Goal: Transaction & Acquisition: Purchase product/service

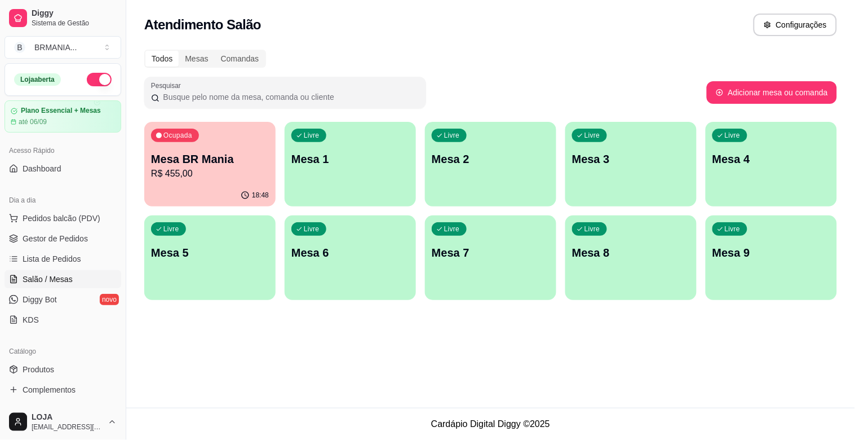
click at [230, 189] on div "18:48" at bounding box center [209, 195] width 131 height 22
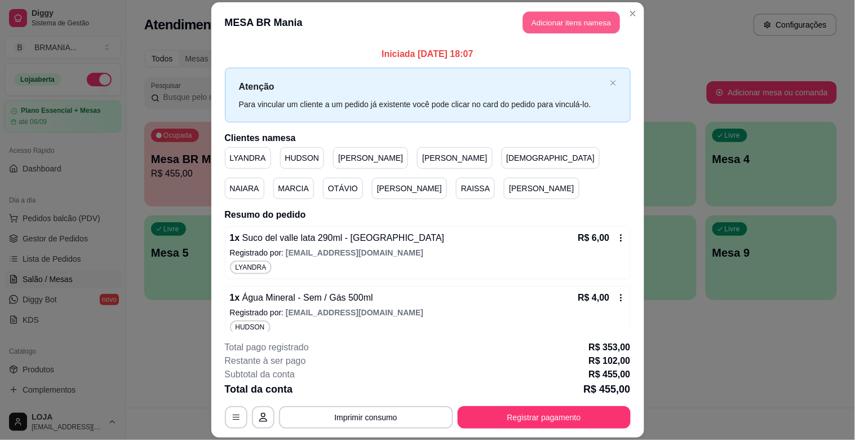
click at [559, 16] on button "Adicionar itens na mesa" at bounding box center [571, 23] width 97 height 22
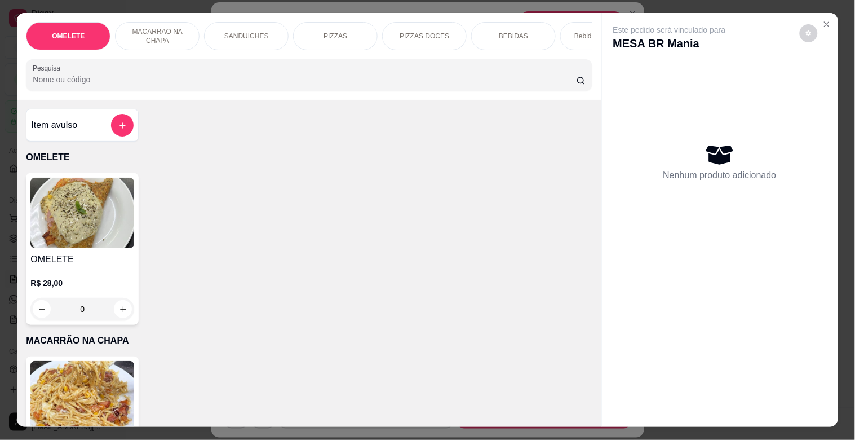
click at [312, 85] on input "Pesquisa" at bounding box center [305, 79] width 544 height 11
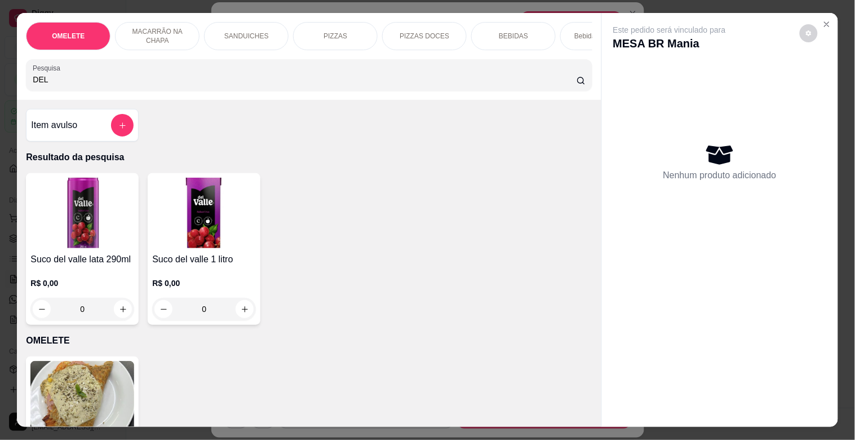
type input "DEL"
click at [69, 279] on div "R$ 0,00 0" at bounding box center [82, 293] width 104 height 54
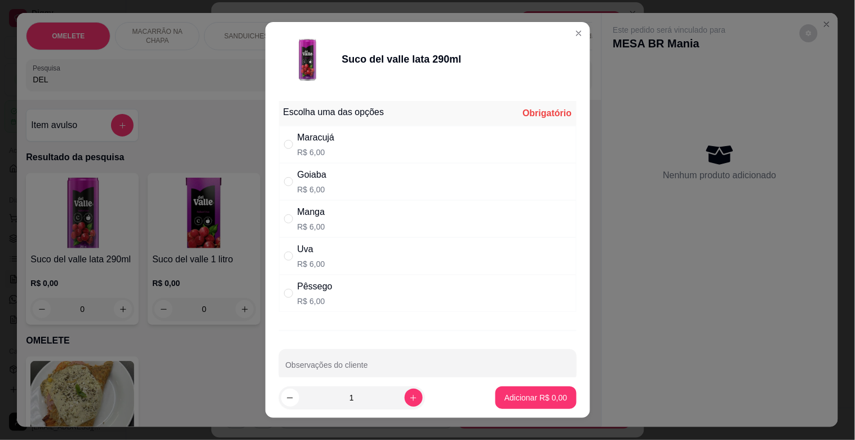
click at [379, 141] on div "Maracujá R$ 6,00" at bounding box center [428, 144] width 298 height 37
radio input "true"
click at [531, 412] on footer "1 Adicionar R$ 6,00" at bounding box center [428, 397] width 325 height 41
click at [527, 404] on button "Adicionar R$ 6,00" at bounding box center [536, 397] width 81 height 23
type input "1"
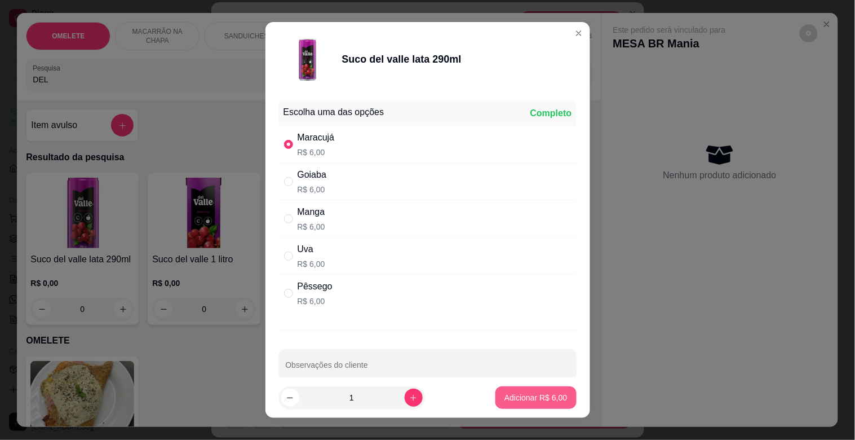
type input "1"
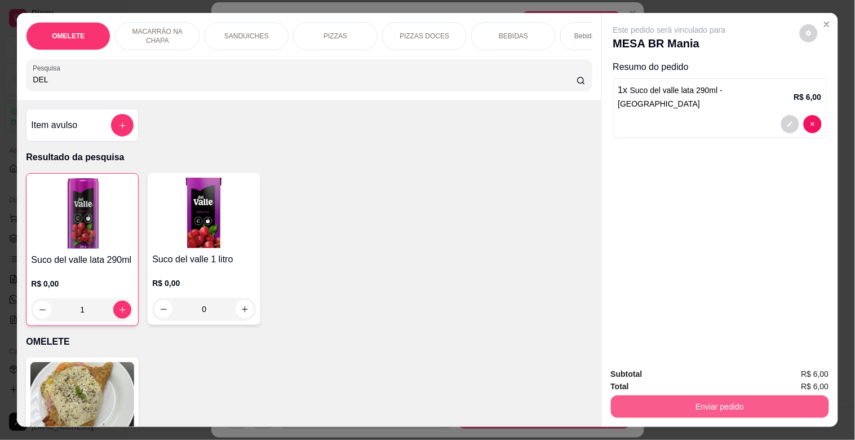
click at [745, 408] on button "Enviar pedido" at bounding box center [720, 406] width 218 height 23
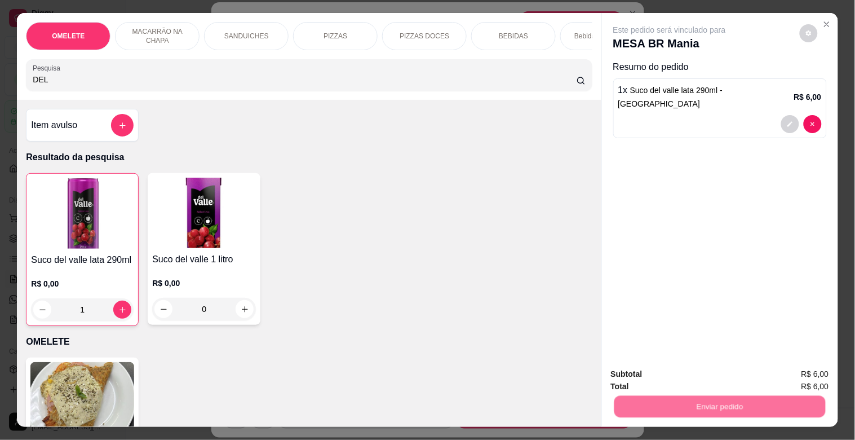
click at [786, 366] on button "Sim, quero registrar" at bounding box center [789, 373] width 81 height 21
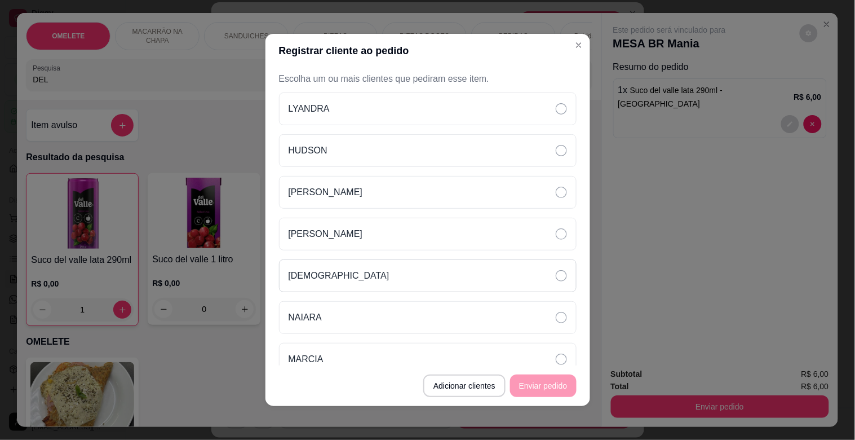
drag, startPoint x: 340, startPoint y: 229, endPoint x: 485, endPoint y: 271, distance: 151.3
click at [341, 227] on div "[PERSON_NAME]" at bounding box center [428, 234] width 298 height 33
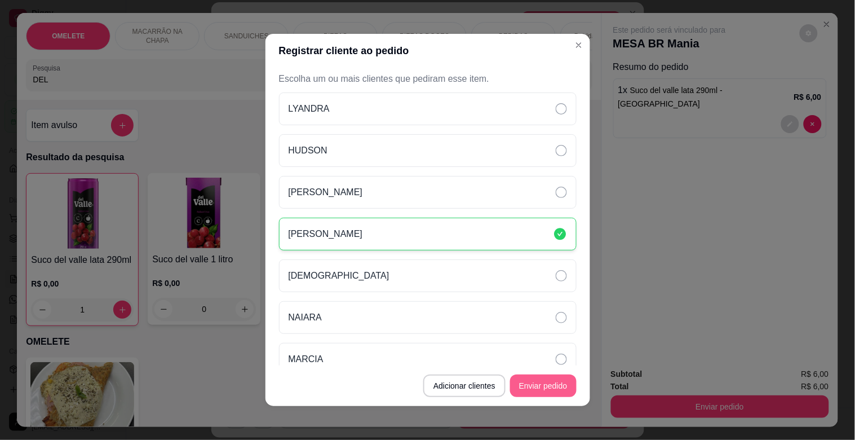
click at [549, 391] on button "Enviar pedido" at bounding box center [543, 385] width 67 height 23
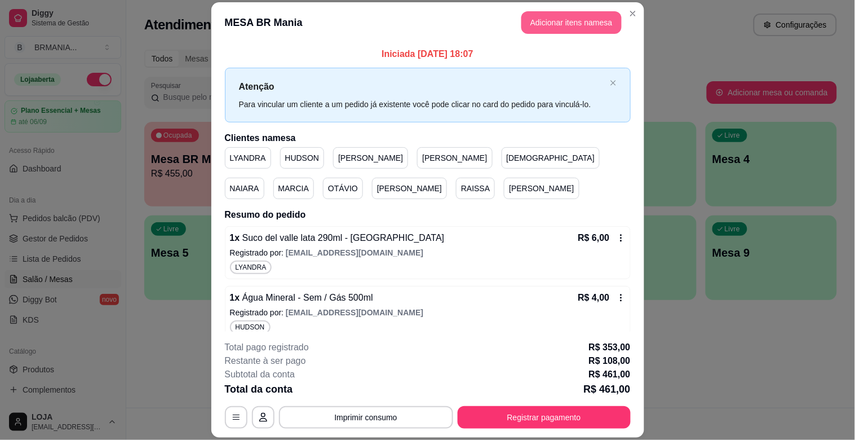
click at [591, 26] on button "Adicionar itens na mesa" at bounding box center [572, 22] width 100 height 23
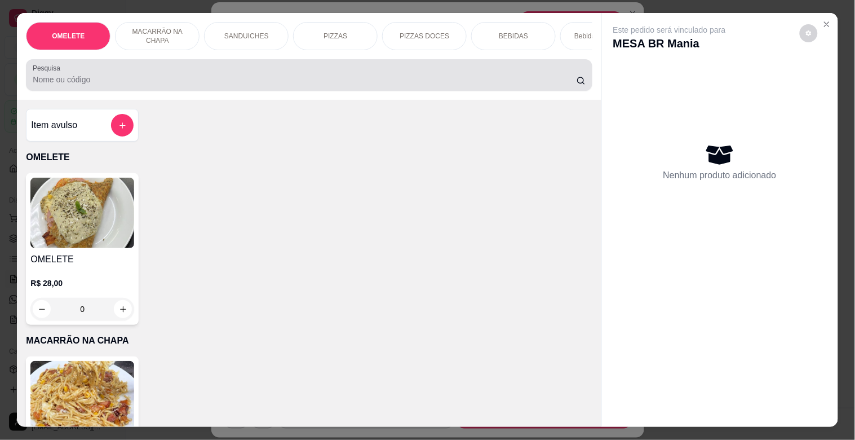
click at [213, 81] on input "Pesquisa" at bounding box center [305, 79] width 544 height 11
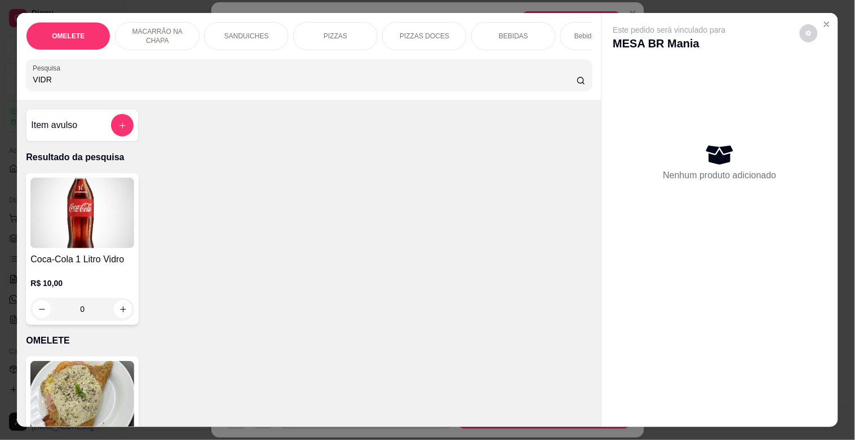
type input "VIDR"
click at [81, 273] on div "R$ 10,00 0" at bounding box center [82, 293] width 104 height 54
click at [104, 237] on img at bounding box center [82, 213] width 104 height 70
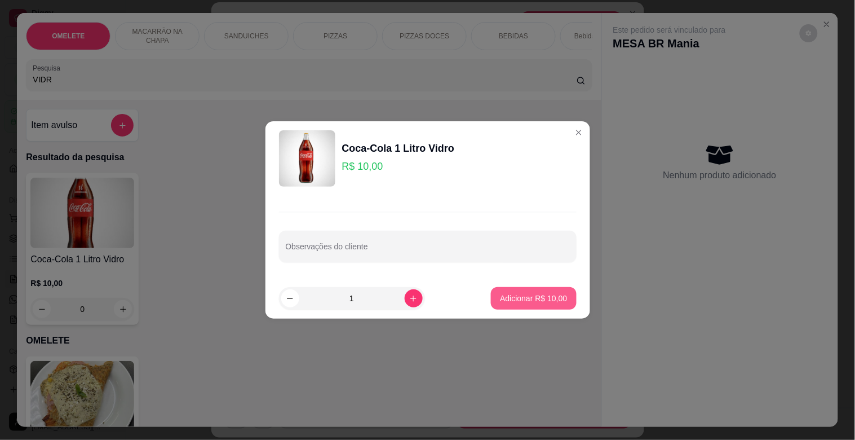
click at [515, 295] on p "Adicionar R$ 10,00" at bounding box center [533, 298] width 67 height 11
click at [515, 295] on div "Coca-Cola 1 Litro Vidro R$ 10,00 0" at bounding box center [309, 249] width 566 height 152
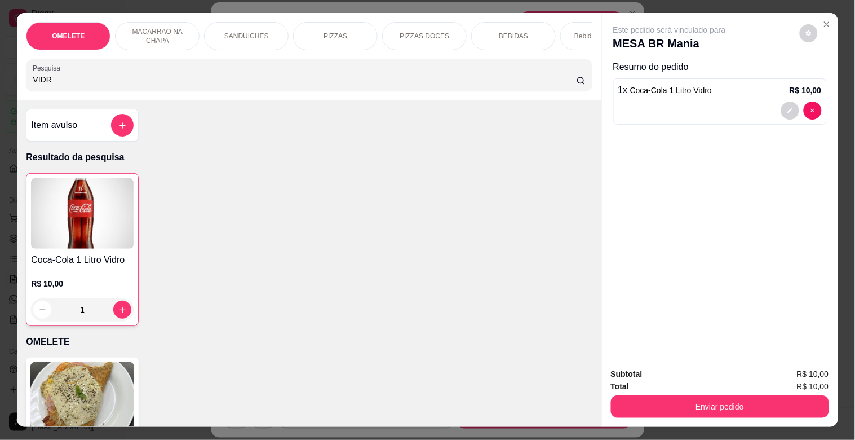
type input "1"
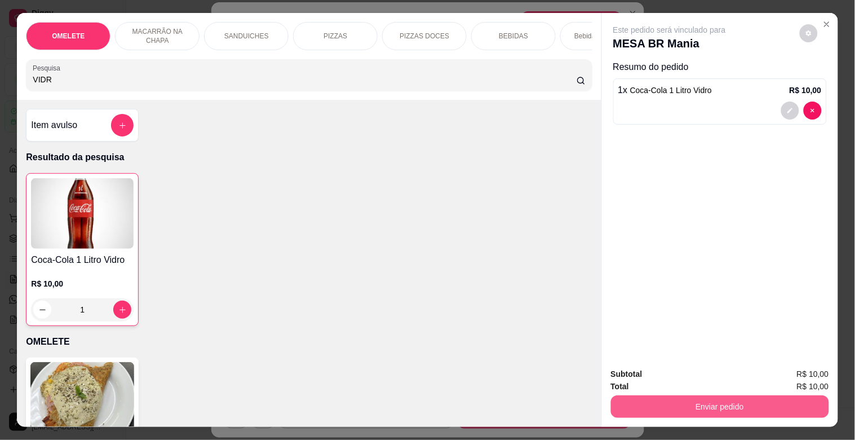
click at [712, 399] on button "Enviar pedido" at bounding box center [720, 406] width 218 height 23
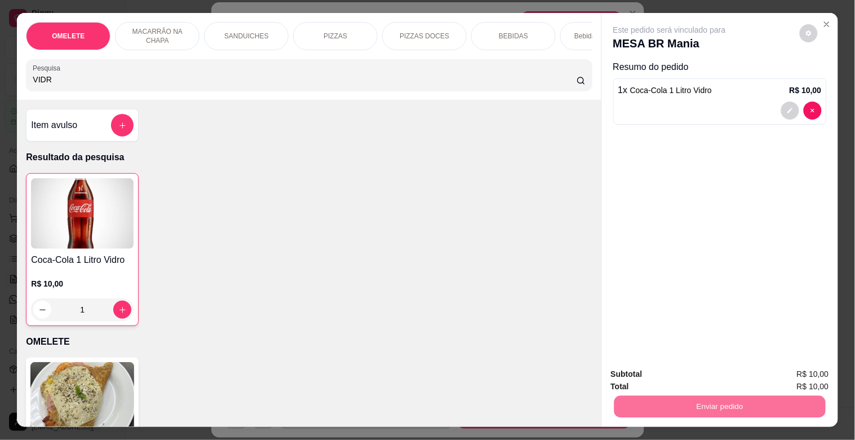
click at [796, 373] on button "Sim, quero registrar" at bounding box center [790, 373] width 84 height 21
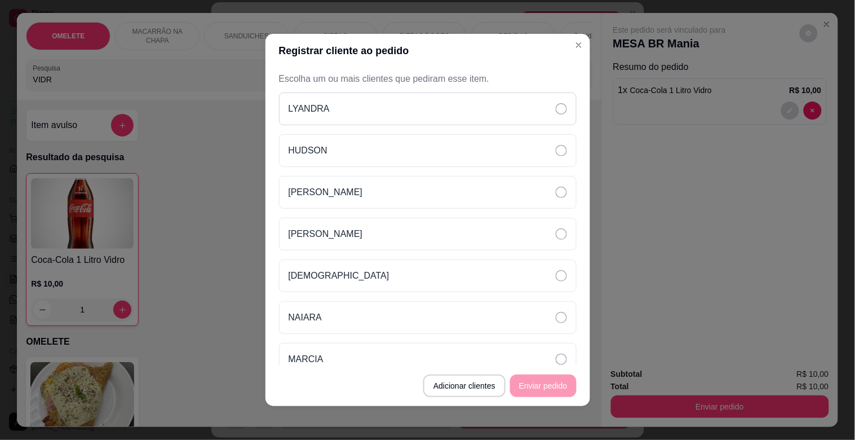
click at [359, 108] on div "LYANDRA" at bounding box center [428, 108] width 298 height 33
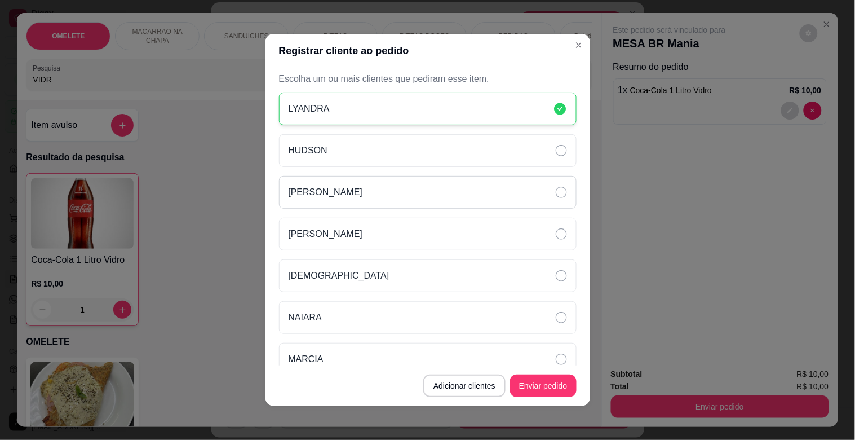
click at [316, 198] on div "[PERSON_NAME]" at bounding box center [428, 192] width 298 height 33
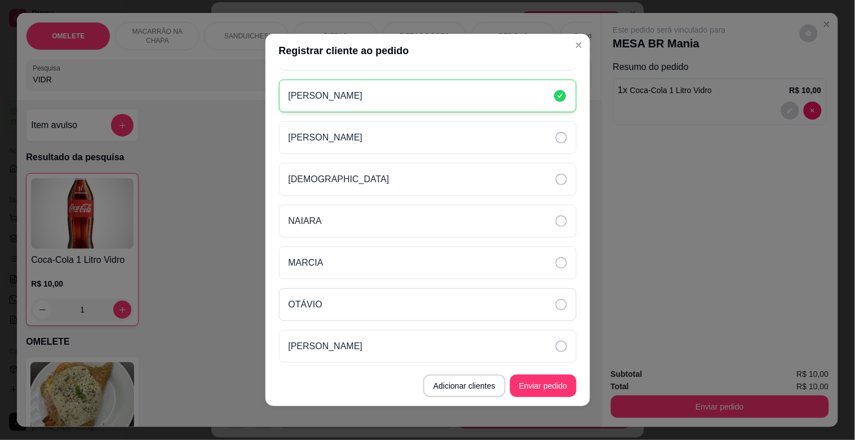
scroll to position [102, 0]
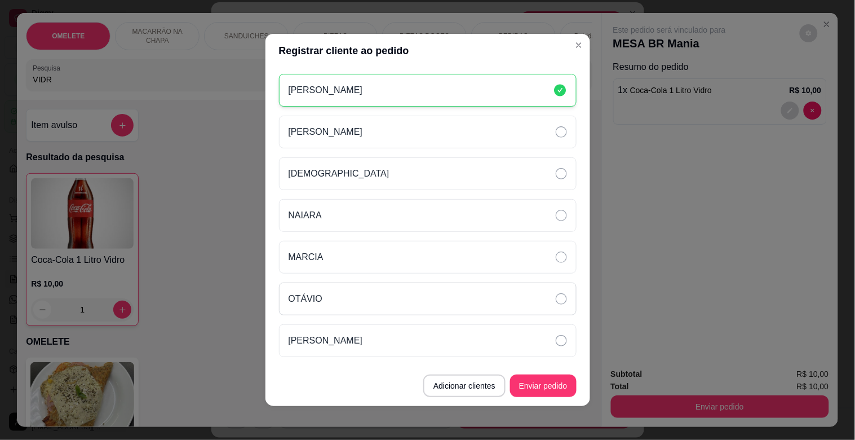
drag, startPoint x: 410, startPoint y: 291, endPoint x: 431, endPoint y: 291, distance: 21.4
click at [418, 291] on div "OTÁVIO" at bounding box center [428, 298] width 298 height 33
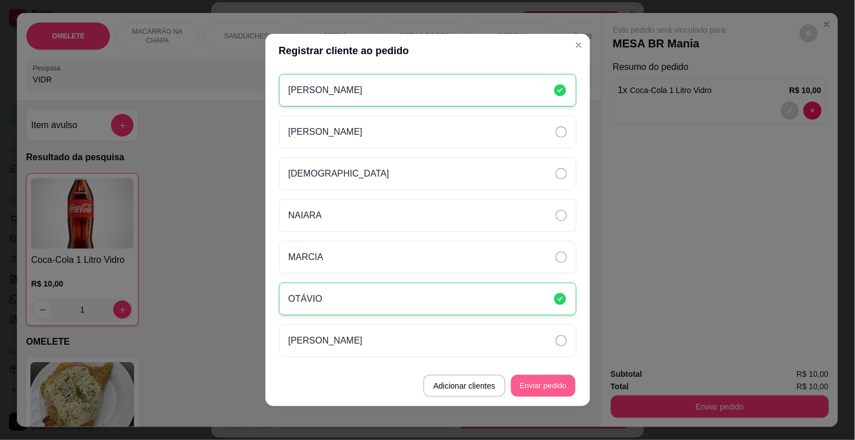
click at [538, 392] on button "Enviar pedido" at bounding box center [543, 386] width 64 height 22
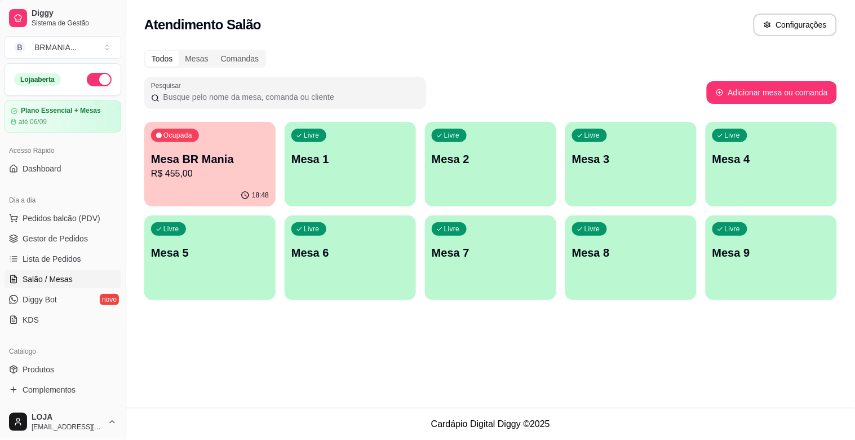
click at [53, 227] on ul "Pedidos balcão (PDV) Gestor de Pedidos Lista de Pedidos Salão / Mesas Diggy Bot…" at bounding box center [63, 269] width 117 height 120
click at [55, 223] on button "Pedidos balcão (PDV)" at bounding box center [63, 218] width 117 height 18
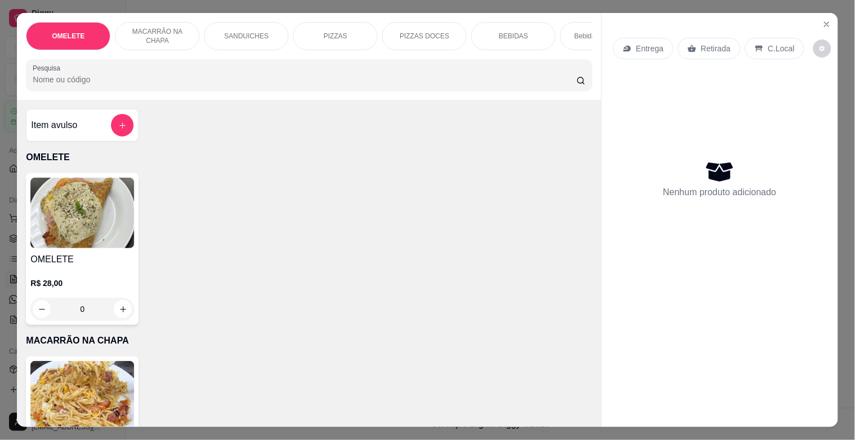
click at [284, 82] on input "Pesquisa" at bounding box center [305, 79] width 544 height 11
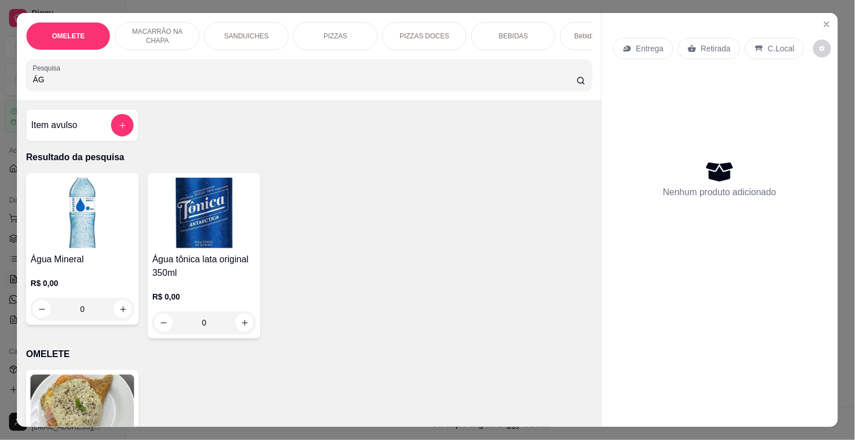
type input "ÁG"
click at [85, 248] on img at bounding box center [82, 213] width 104 height 70
click at [831, 17] on button "Close" at bounding box center [827, 24] width 18 height 18
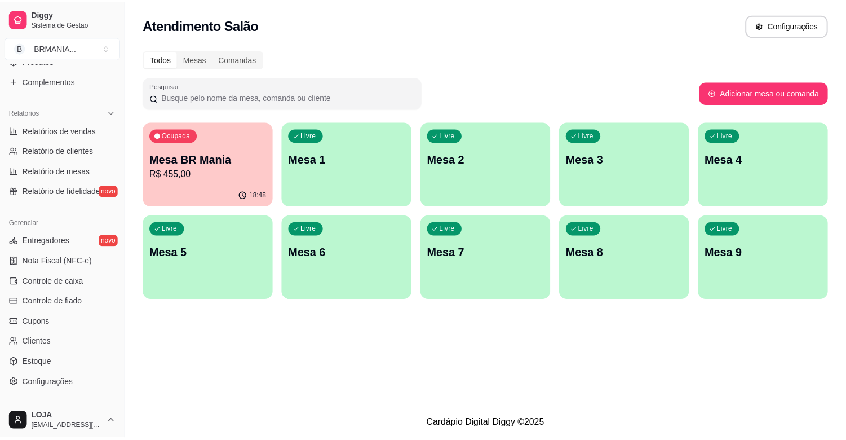
scroll to position [322, 0]
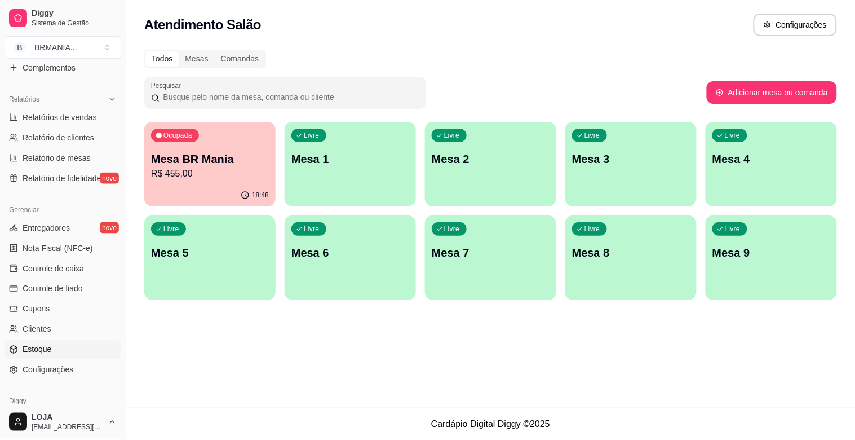
drag, startPoint x: 52, startPoint y: 345, endPoint x: 63, endPoint y: 344, distance: 10.7
click at [52, 345] on link "Estoque" at bounding box center [63, 350] width 117 height 18
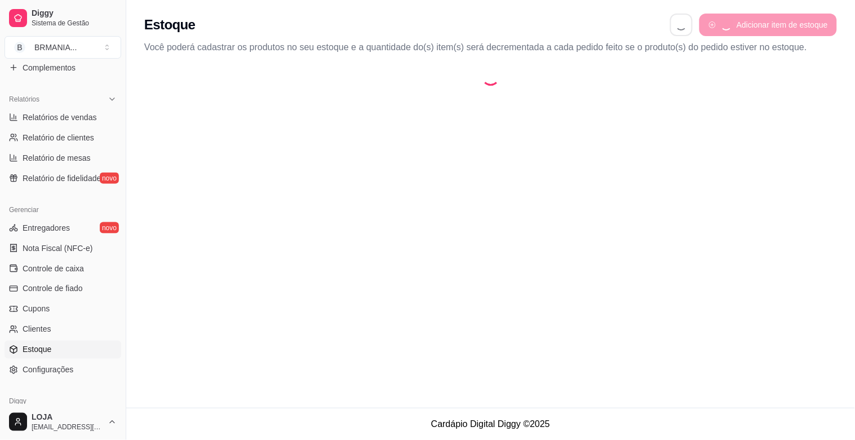
select select "QUANTITY_ORDER"
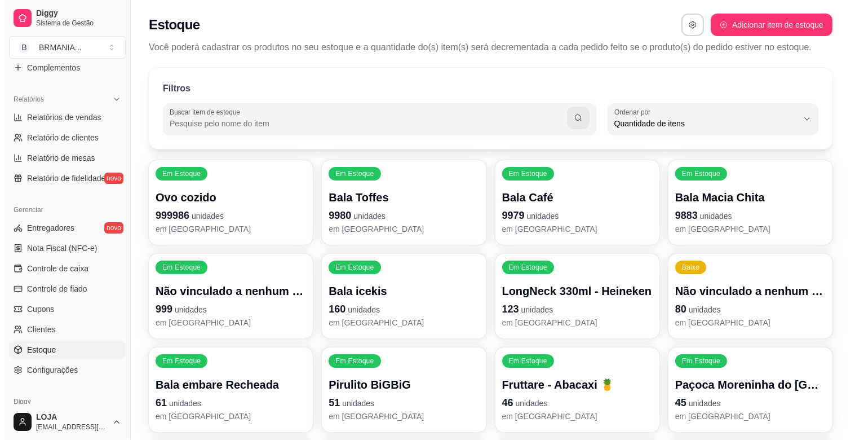
scroll to position [10, 0]
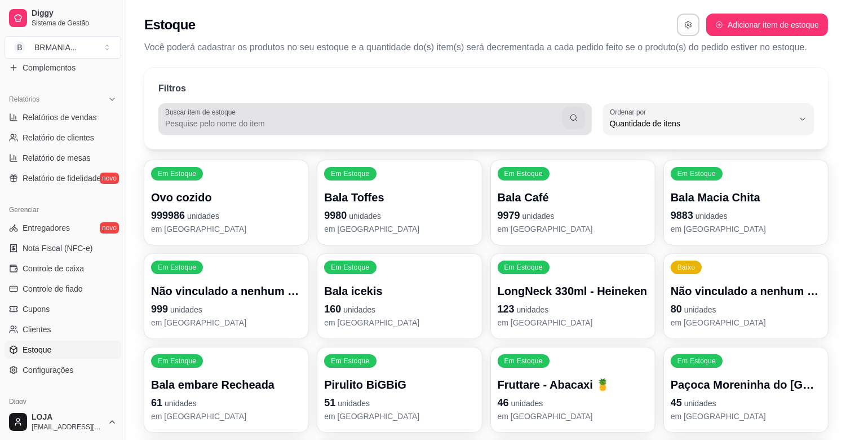
drag, startPoint x: 265, startPoint y: 113, endPoint x: 260, endPoint y: 129, distance: 15.9
click at [260, 129] on div at bounding box center [375, 119] width 420 height 23
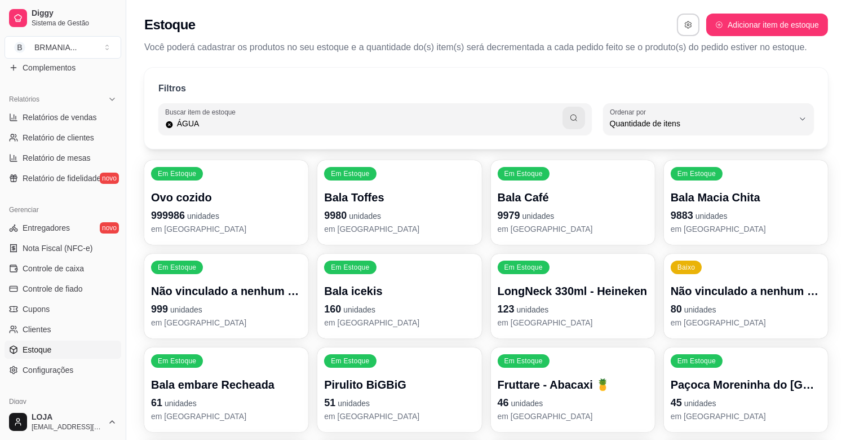
type input "ÁGUA"
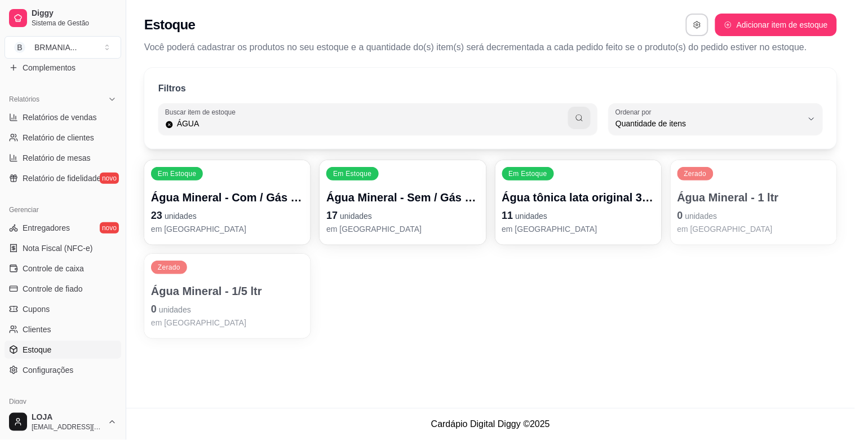
click at [240, 262] on div "Zerado Água Mineral - 1/5 ltr 0 unidades em [GEOGRAPHIC_DATA]" at bounding box center [227, 296] width 166 height 85
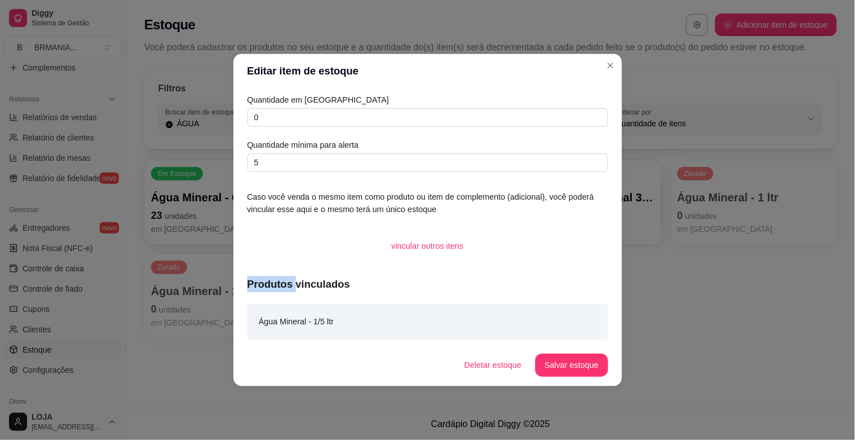
click at [240, 262] on div "Quantidade em estoque 0 Quantidade mínima para alerta 5 Caso você venda o mesmo…" at bounding box center [427, 217] width 389 height 256
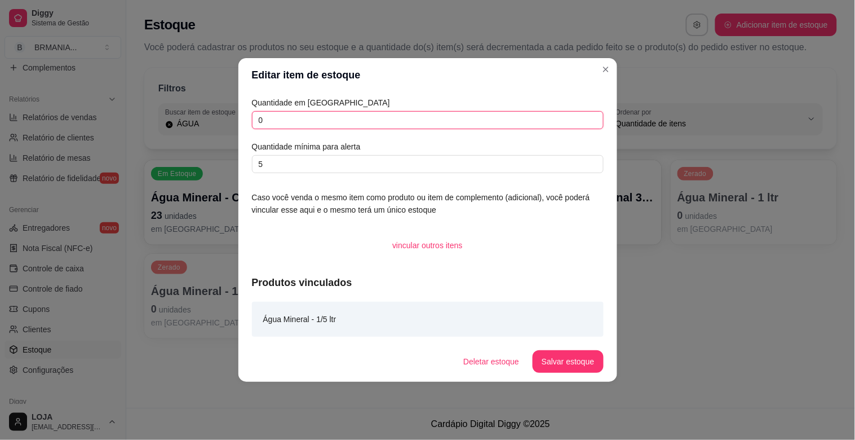
click at [325, 121] on input "0" at bounding box center [428, 120] width 352 height 18
type input "12"
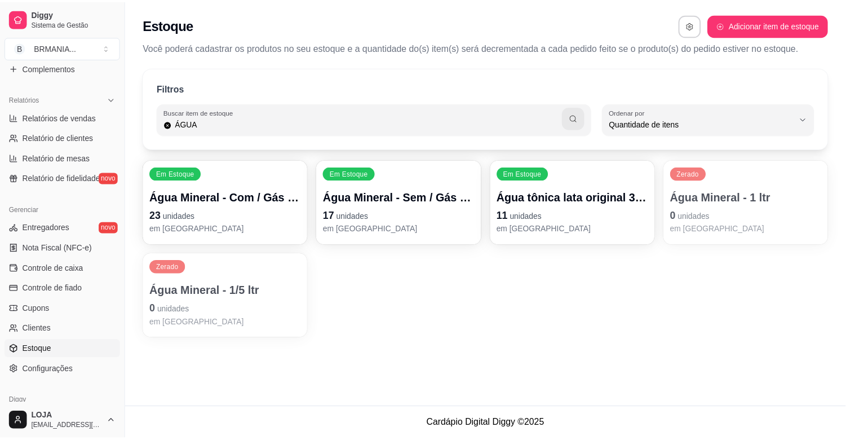
scroll to position [0, 0]
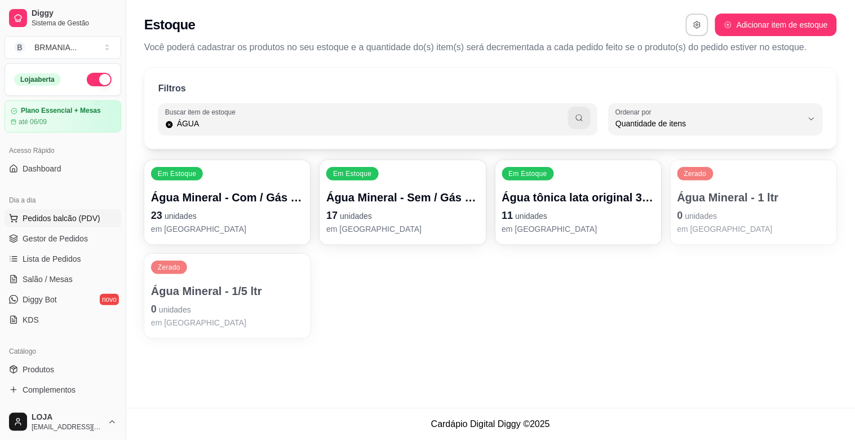
click at [79, 215] on span "Pedidos balcão (PDV)" at bounding box center [62, 218] width 78 height 11
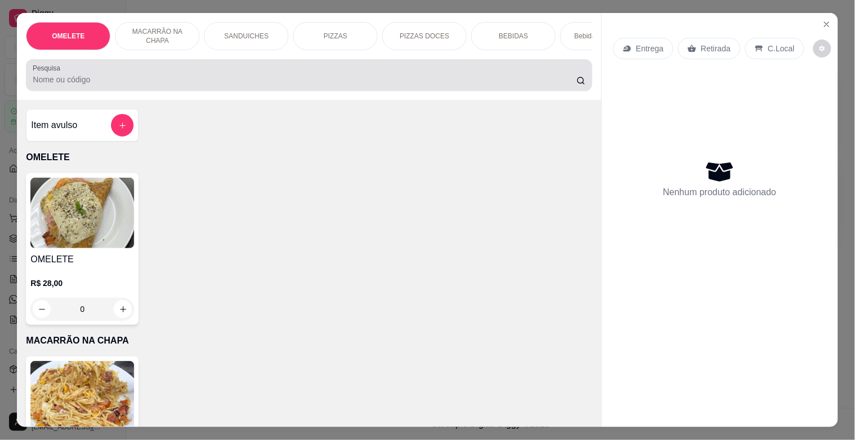
click at [202, 86] on div at bounding box center [309, 75] width 553 height 23
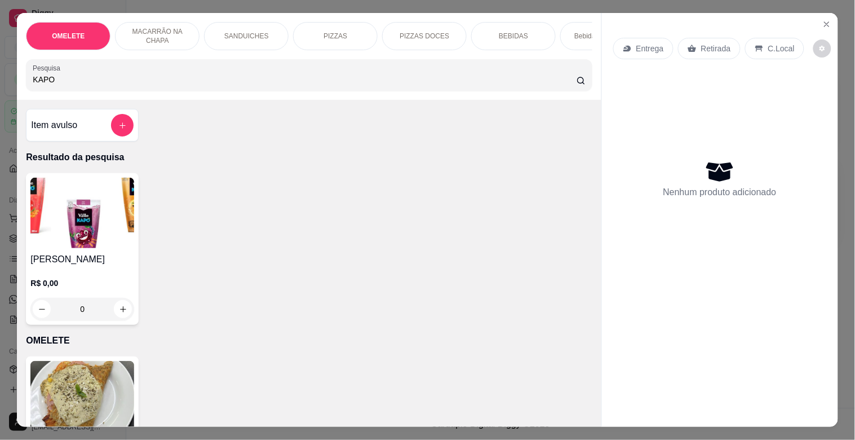
type input "KAPO"
click at [96, 223] on img at bounding box center [82, 213] width 104 height 70
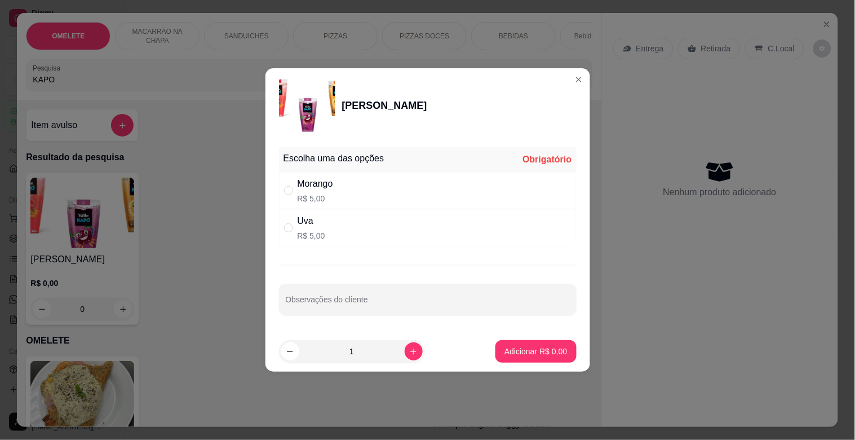
click at [384, 235] on div "Uva R$ 5,00" at bounding box center [428, 227] width 298 height 37
radio input "true"
click at [534, 361] on button "Adicionar R$ 5,00" at bounding box center [536, 351] width 81 height 23
type input "1"
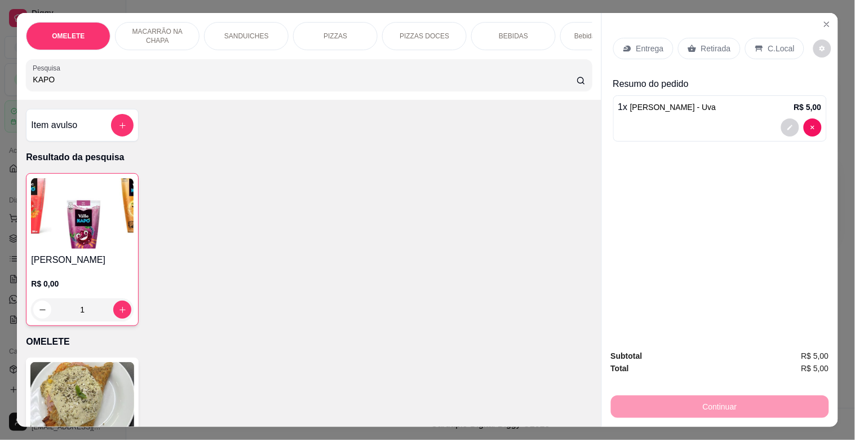
click at [533, 360] on div "Item avulso Resultado da pesquisa Suco Kapo R$ 0,00 1 OMELETE OMELETE R$ 28,00 …" at bounding box center [309, 263] width 584 height 326
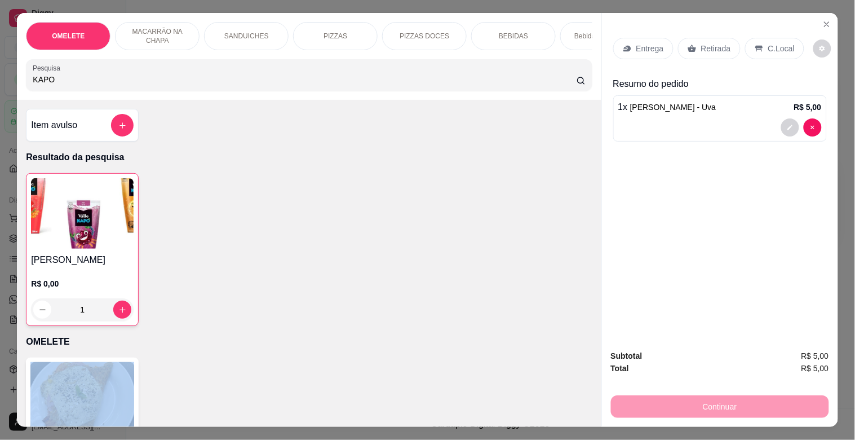
click at [533, 359] on div "Item avulso Resultado da pesquisa Suco Kapo R$ 0,00 1 OMELETE OMELETE R$ 28,00 …" at bounding box center [309, 263] width 584 height 326
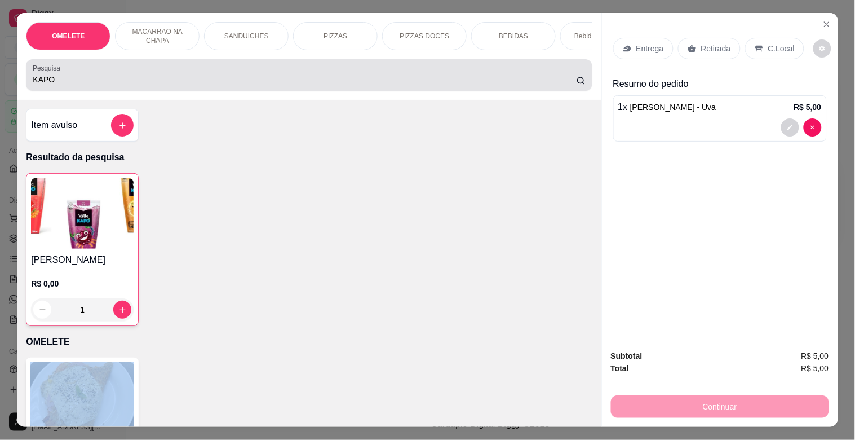
click at [362, 72] on div "KAPO" at bounding box center [309, 75] width 553 height 23
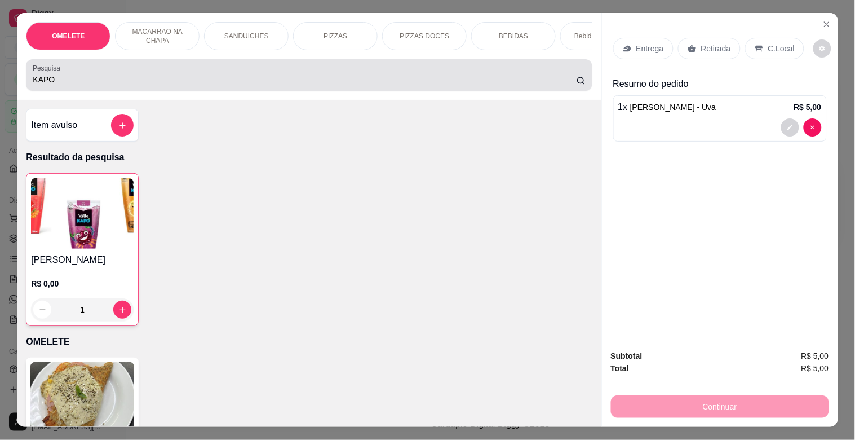
click at [362, 75] on div "KAPO" at bounding box center [309, 75] width 553 height 23
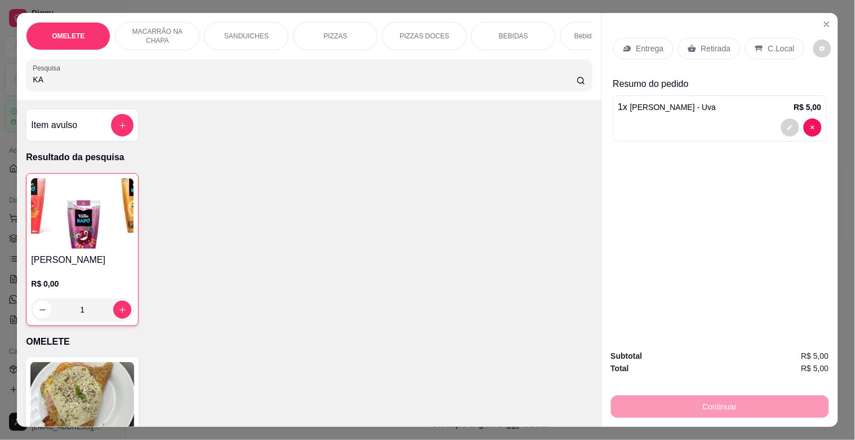
type input "K"
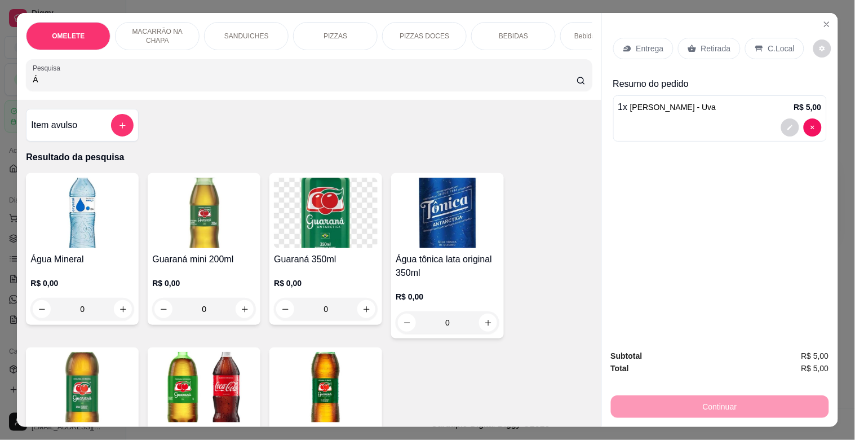
type input "Á"
click at [91, 266] on h4 "Água Mineral" at bounding box center [82, 260] width 104 height 14
click at [827, 15] on button "Close" at bounding box center [827, 24] width 18 height 18
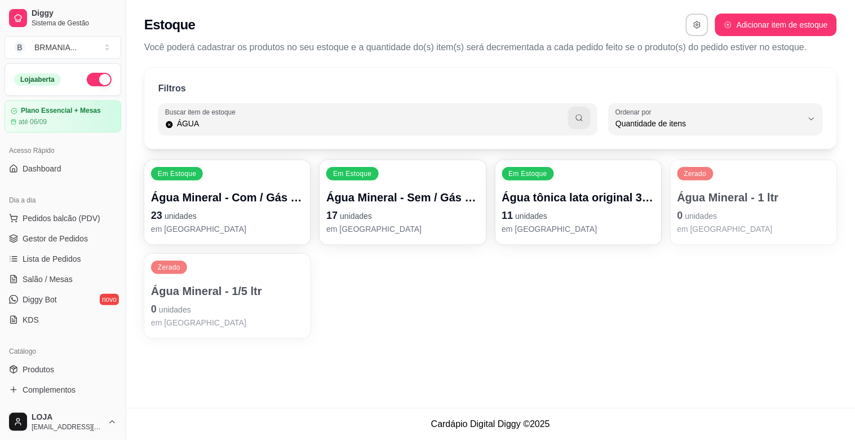
click at [317, 320] on div "Em Estoque Água Mineral - Com / Gás 500ml 23 unidades em estoque Em Estoque Águ…" at bounding box center [490, 249] width 693 height 178
click at [227, 285] on p "Água Mineral - 1/5 ltr" at bounding box center [227, 291] width 153 height 16
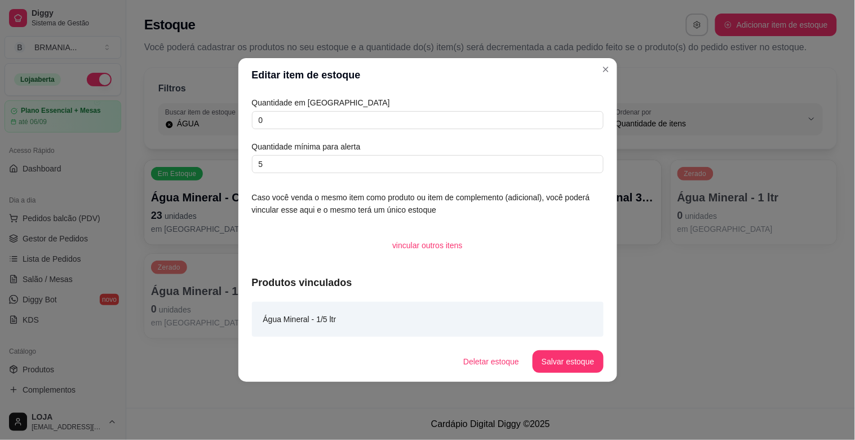
click at [318, 132] on div "Quantidade em estoque 0 Quantidade mínima para alerta 5" at bounding box center [428, 134] width 352 height 77
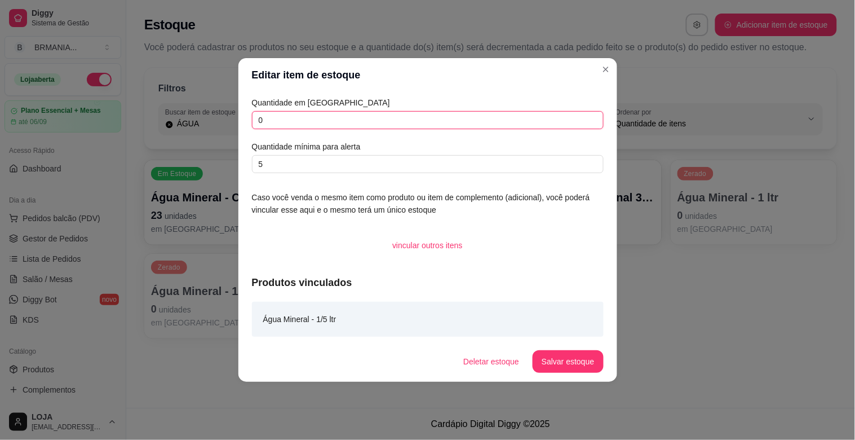
click at [320, 128] on input "0" at bounding box center [428, 120] width 352 height 18
type input "12"
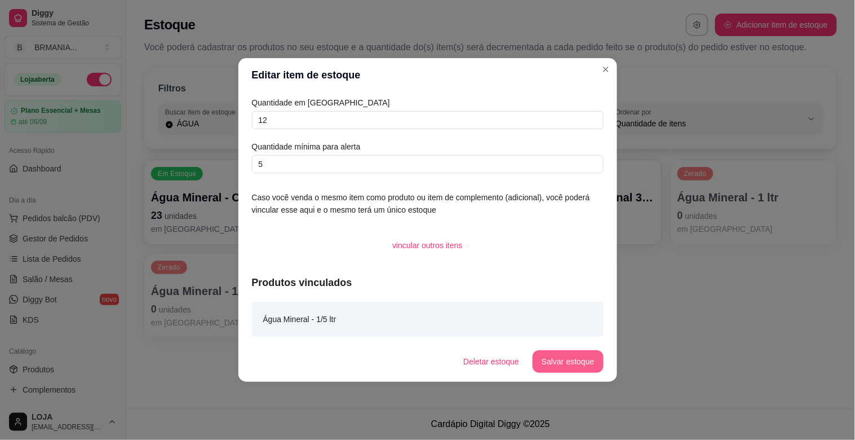
click at [581, 354] on button "Salvar estoque" at bounding box center [568, 361] width 70 height 23
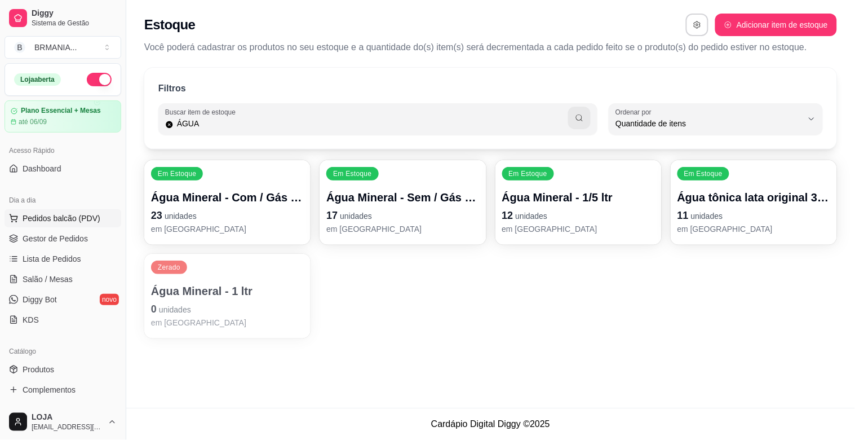
click at [47, 217] on span "Pedidos balcão (PDV)" at bounding box center [62, 218] width 78 height 11
click at [256, 85] on input "Pesquisa" at bounding box center [305, 79] width 544 height 11
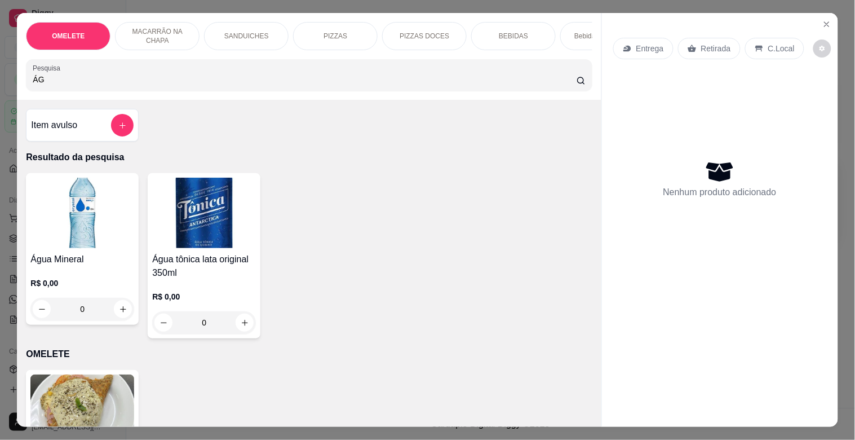
type input "ÁG"
click at [164, 218] on img at bounding box center [204, 213] width 104 height 70
click at [89, 222] on img at bounding box center [82, 213] width 104 height 70
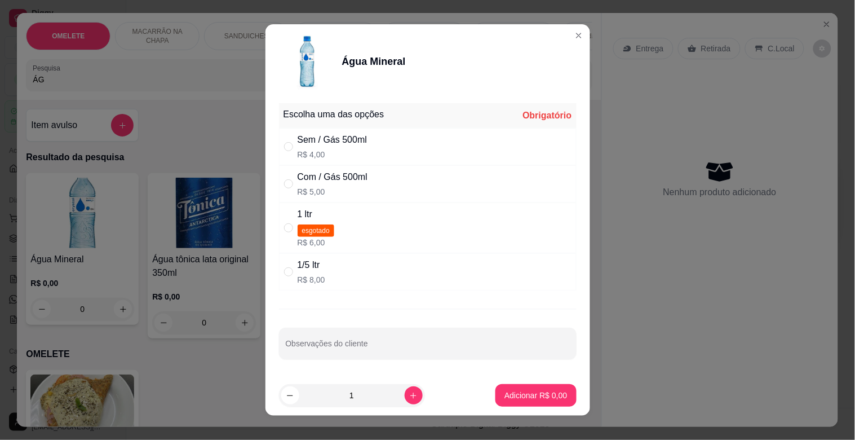
click at [342, 277] on div "1/5 ltr R$ 8,00" at bounding box center [428, 271] width 298 height 37
radio input "true"
click at [549, 386] on button "Adicionar R$ 8,00" at bounding box center [536, 396] width 78 height 22
type input "1"
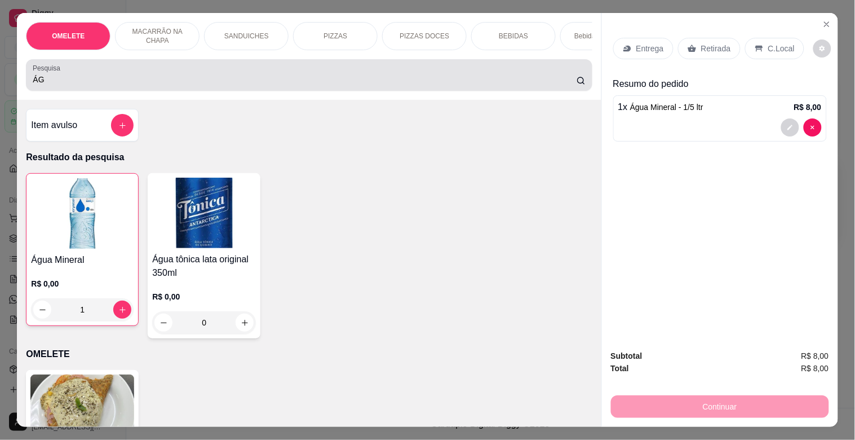
click at [511, 85] on input "ÁG" at bounding box center [305, 79] width 544 height 11
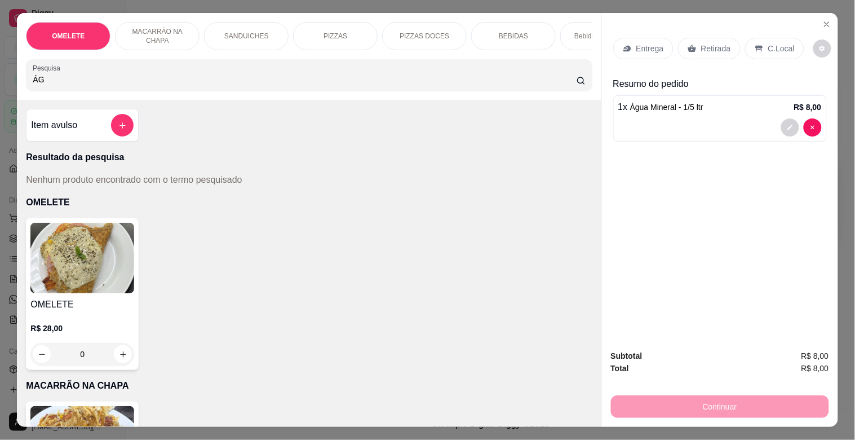
type input "Á"
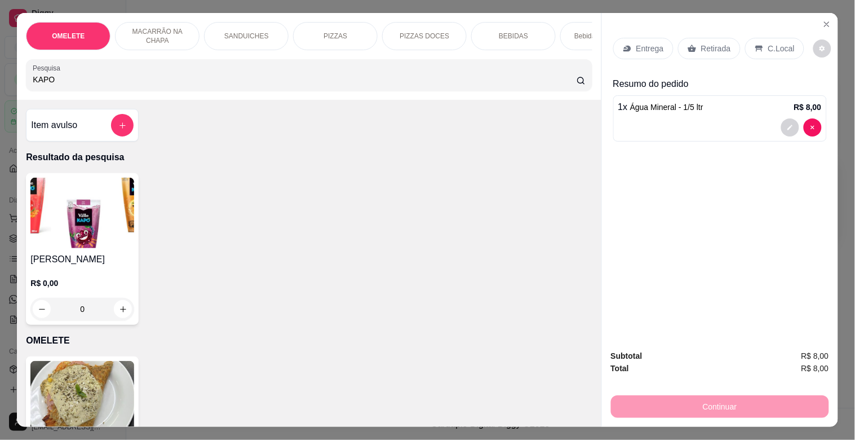
type input "KAPO"
click at [50, 266] on h4 "[PERSON_NAME]" at bounding box center [82, 260] width 104 height 14
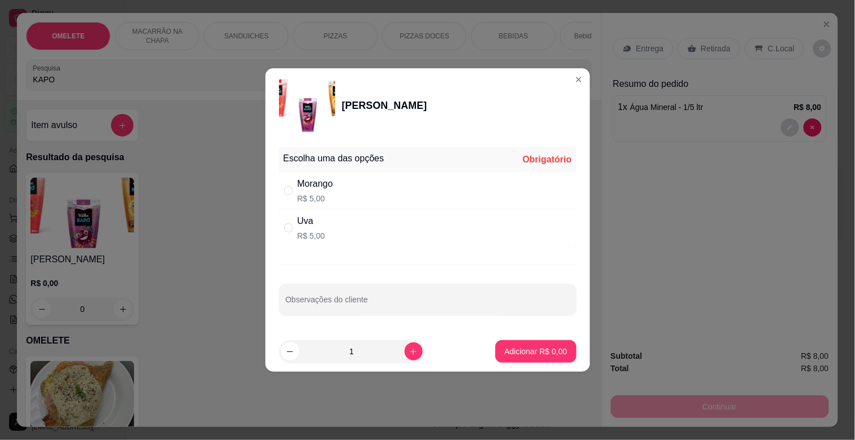
click at [328, 237] on div "Uva R$ 5,00" at bounding box center [428, 227] width 298 height 37
radio input "true"
click at [541, 347] on p "Adicionar R$ 5,00" at bounding box center [536, 351] width 63 height 11
type input "1"
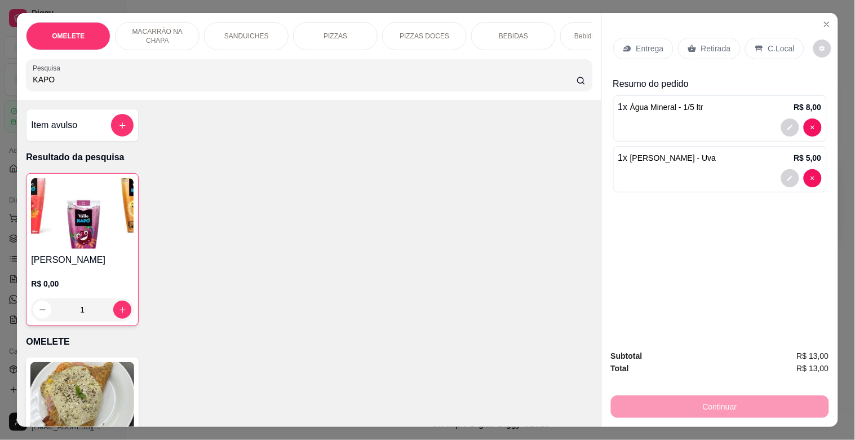
click at [695, 46] on div "Retirada" at bounding box center [709, 48] width 63 height 21
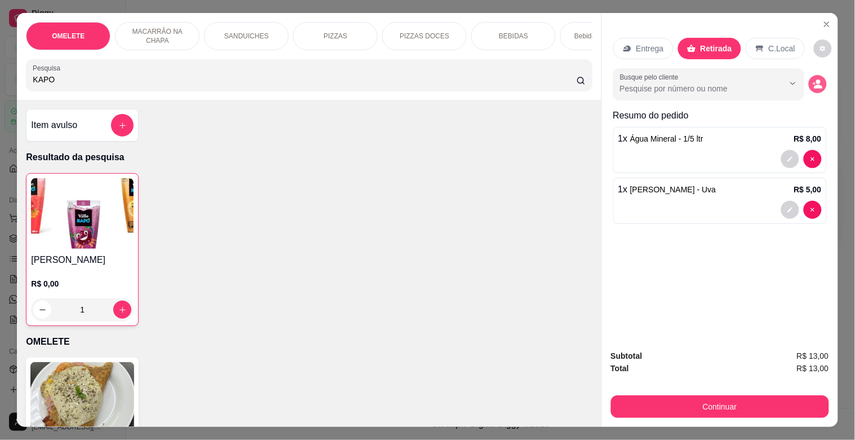
click at [809, 83] on button "decrease-product-quantity" at bounding box center [818, 84] width 18 height 18
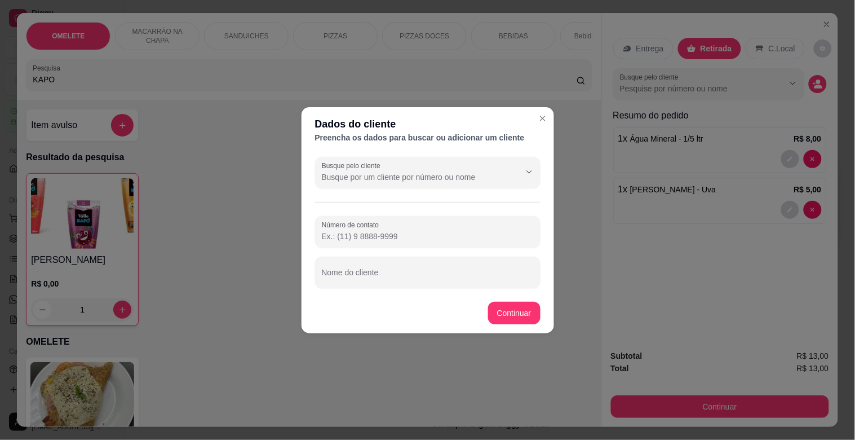
click at [431, 264] on div at bounding box center [428, 272] width 212 height 23
type input "[PERSON_NAME]"
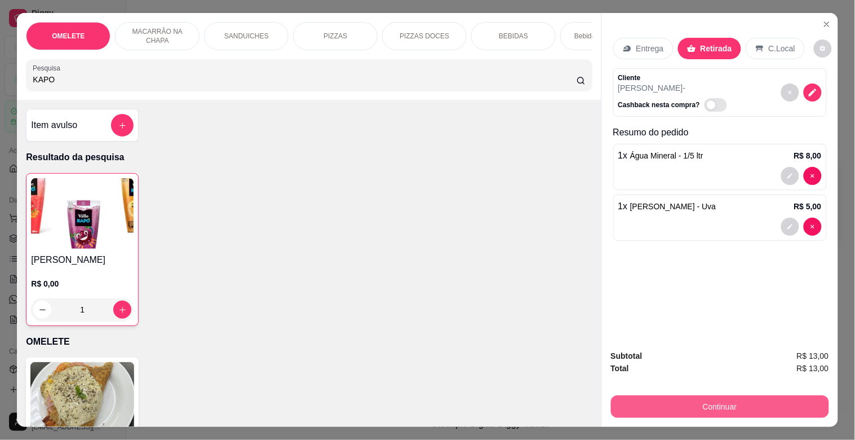
click at [751, 400] on button "Continuar" at bounding box center [720, 406] width 218 height 23
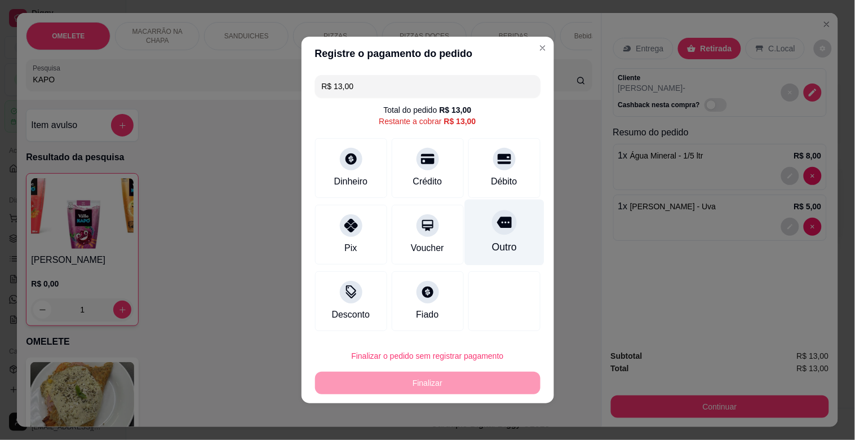
click at [491, 255] on div "Outro" at bounding box center [505, 233] width 80 height 66
type input "R$ 0,00"
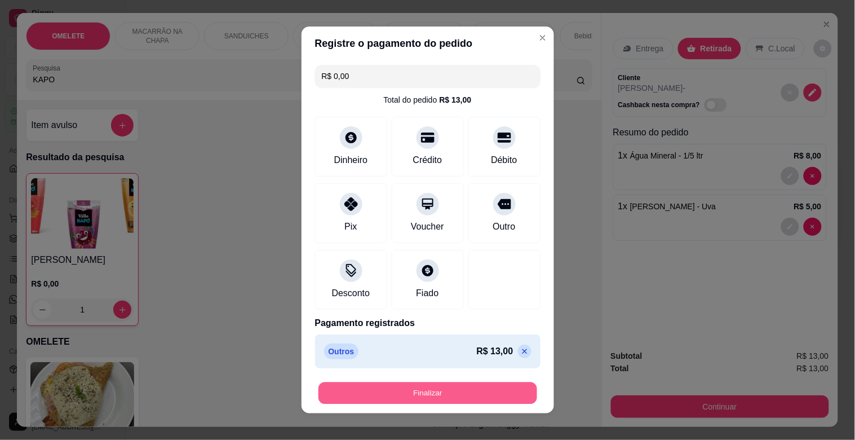
click at [450, 392] on button "Finalizar" at bounding box center [428, 393] width 219 height 22
click at [450, 392] on div "Finalizar" at bounding box center [428, 393] width 226 height 23
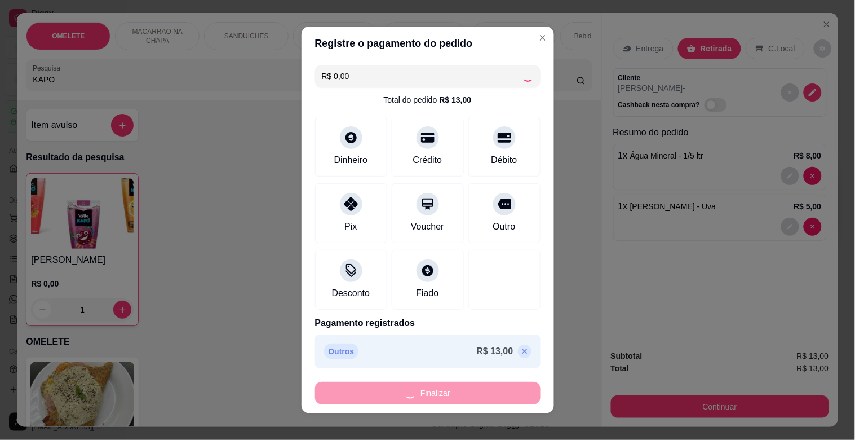
type input "0"
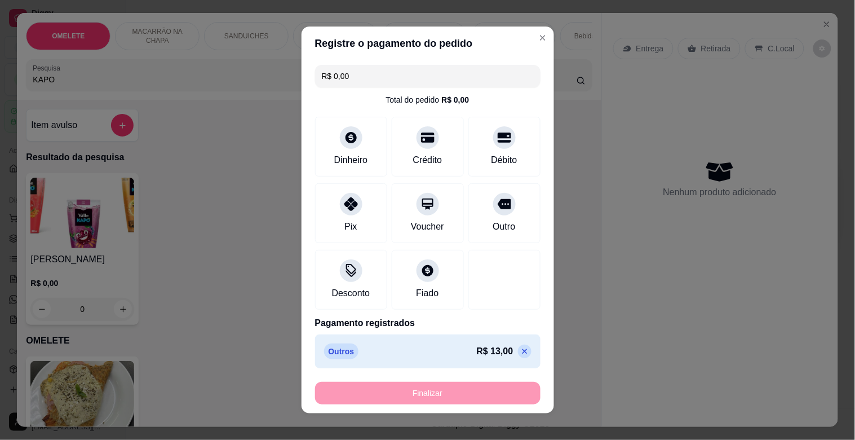
type input "-R$ 13,00"
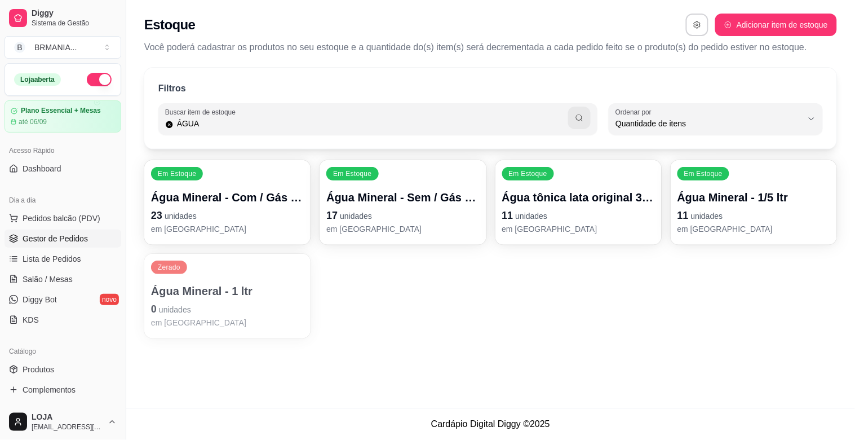
click at [56, 236] on span "Gestor de Pedidos" at bounding box center [55, 238] width 65 height 11
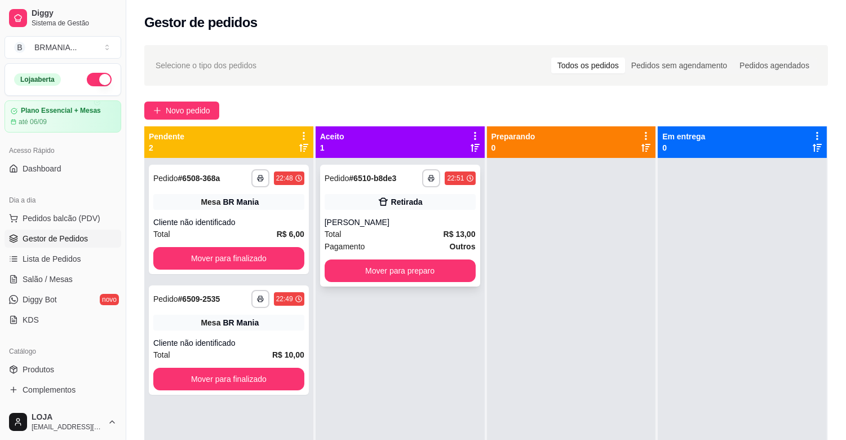
click at [391, 231] on div "Total R$ 13,00" at bounding box center [400, 234] width 151 height 12
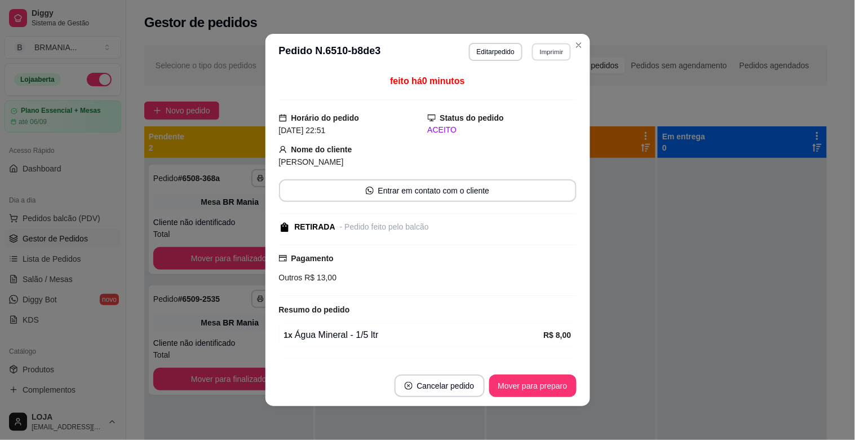
click at [540, 58] on button "Imprimir" at bounding box center [551, 51] width 39 height 17
click at [531, 93] on button "IMPRESSORA" at bounding box center [528, 92] width 82 height 18
click at [523, 395] on button "Mover para preparo" at bounding box center [532, 385] width 87 height 23
click at [523, 392] on div "Mover para preparo" at bounding box center [532, 385] width 87 height 23
click at [526, 387] on div "Mover para preparo" at bounding box center [525, 385] width 103 height 23
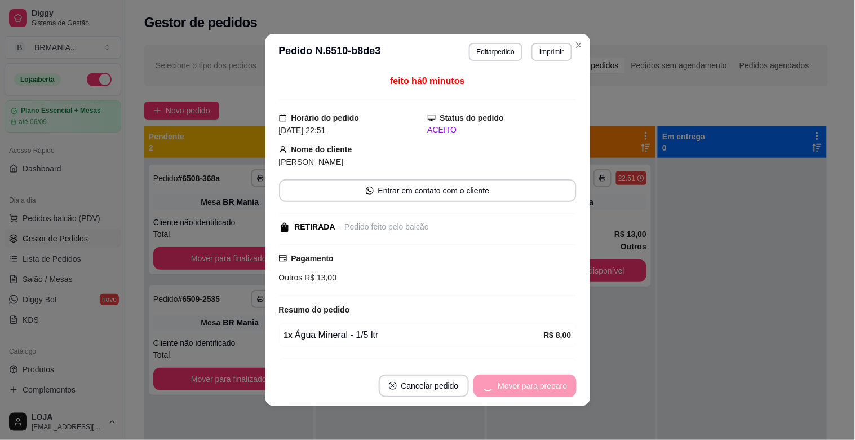
click at [526, 387] on div "Mover para preparo" at bounding box center [525, 385] width 103 height 23
click at [527, 386] on div "Mover para retirada disponível" at bounding box center [506, 385] width 140 height 23
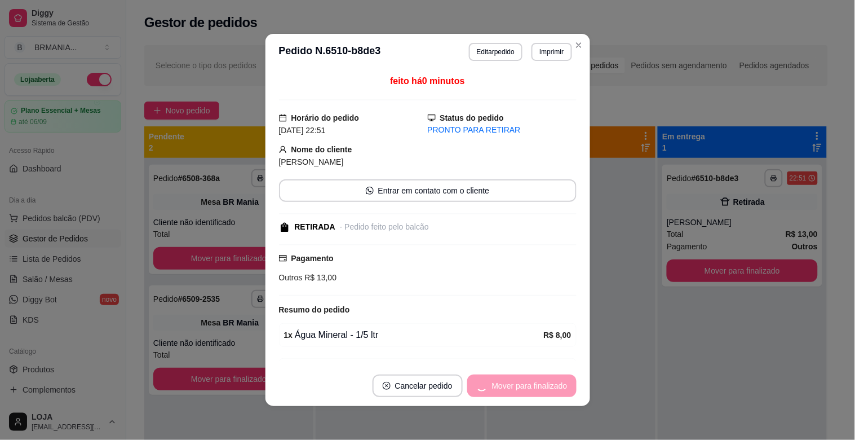
drag, startPoint x: 527, startPoint y: 386, endPoint x: 538, endPoint y: 390, distance: 11.2
click at [532, 390] on div "Mover para finalizado" at bounding box center [521, 385] width 109 height 23
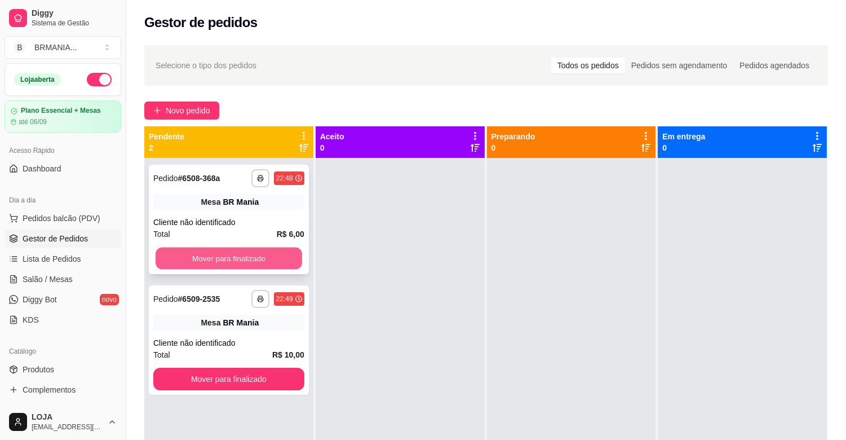
click at [200, 252] on button "Mover para finalizado" at bounding box center [229, 259] width 147 height 22
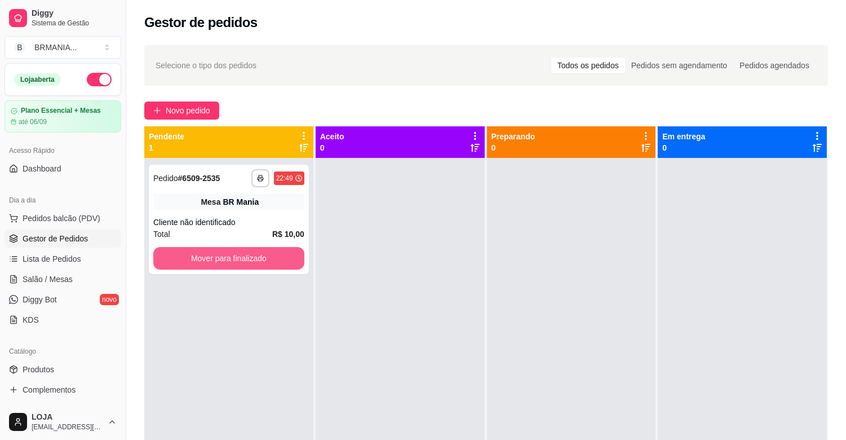
click at [202, 252] on button "Mover para finalizado" at bounding box center [228, 258] width 151 height 23
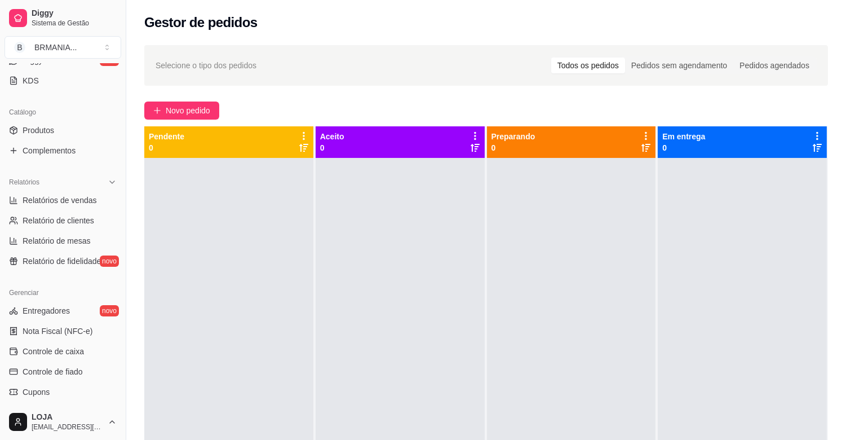
scroll to position [371, 0]
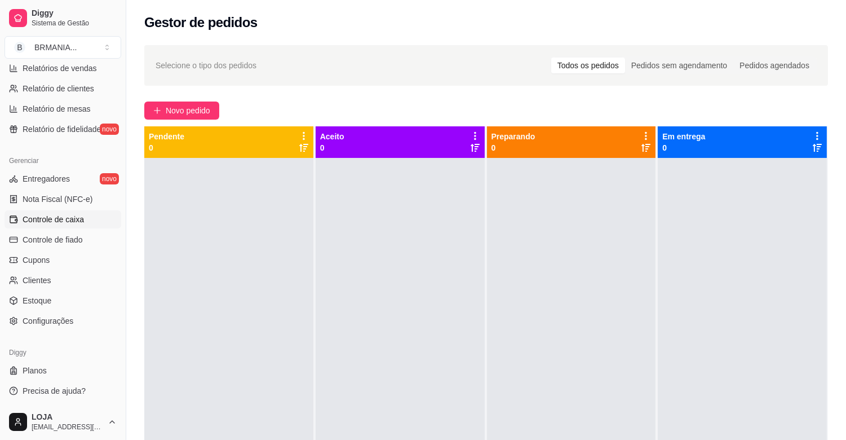
click at [56, 223] on span "Controle de caixa" at bounding box center [53, 219] width 61 height 11
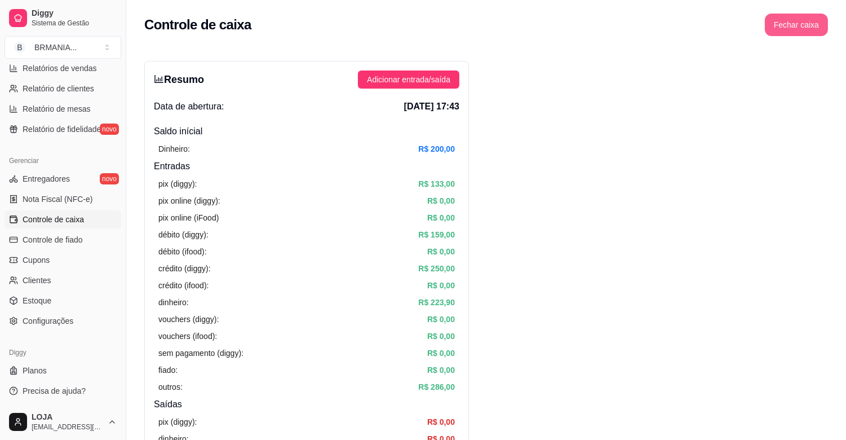
click at [792, 27] on button "Fechar caixa" at bounding box center [796, 25] width 63 height 23
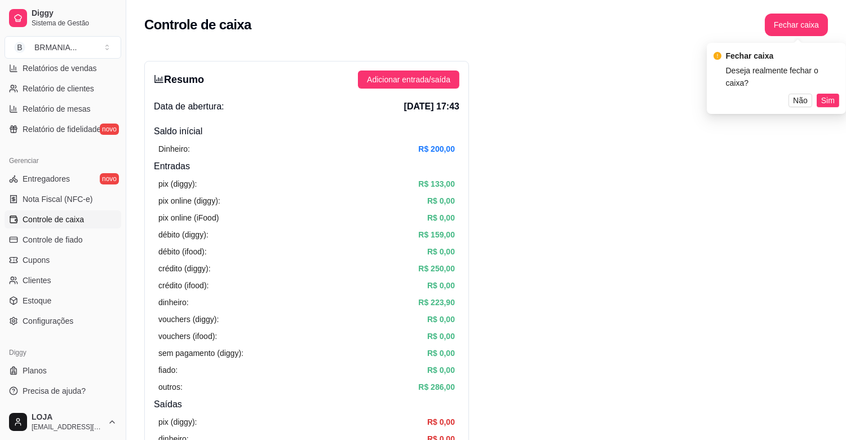
click at [829, 94] on span "Sim" at bounding box center [829, 100] width 14 height 12
